Goal: Navigation & Orientation: Understand site structure

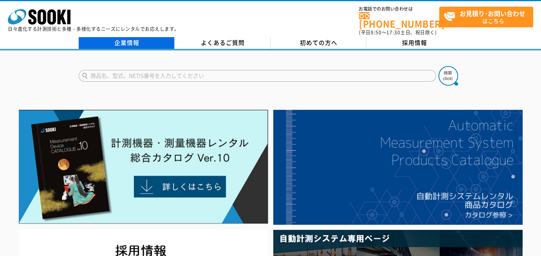
click at [145, 37] on link "企業情報" at bounding box center [127, 43] width 96 height 12
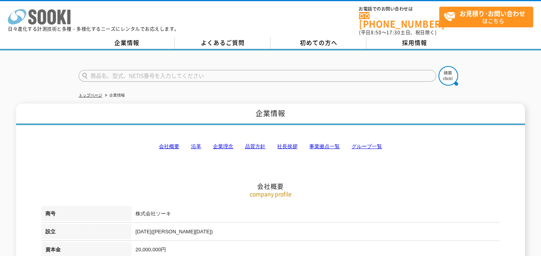
click at [50, 14] on icon at bounding box center [51, 16] width 9 height 15
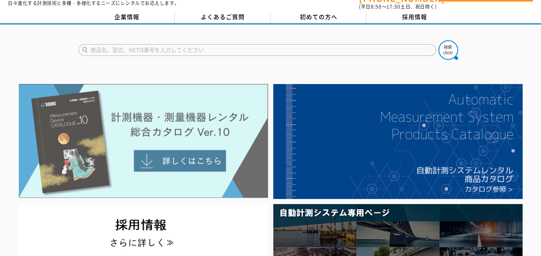
scroll to position [39, 0]
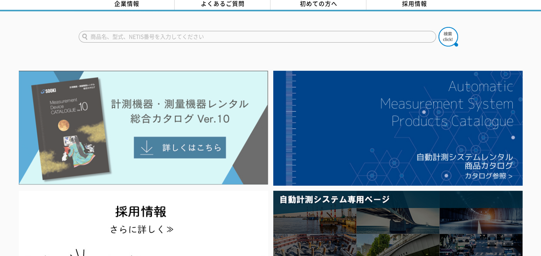
click at [180, 114] on img at bounding box center [143, 128] width 249 height 114
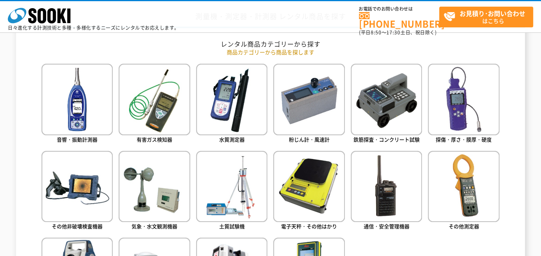
scroll to position [352, 0]
